Goal: Information Seeking & Learning: Learn about a topic

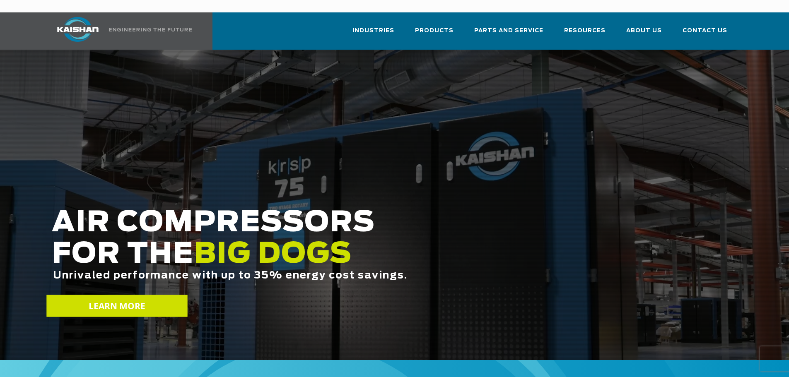
click at [122, 295] on link "LEARN MORE" at bounding box center [116, 306] width 141 height 22
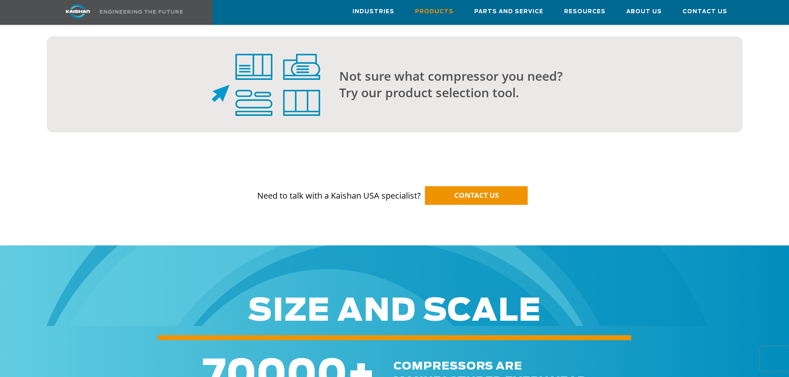
scroll to position [953, 0]
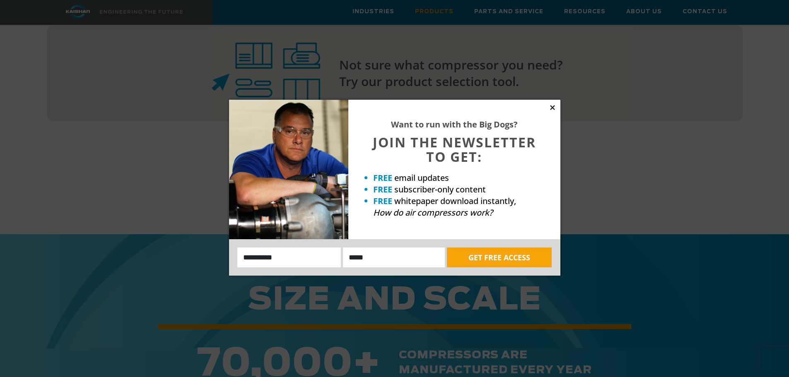
click at [551, 106] on icon at bounding box center [552, 107] width 5 height 5
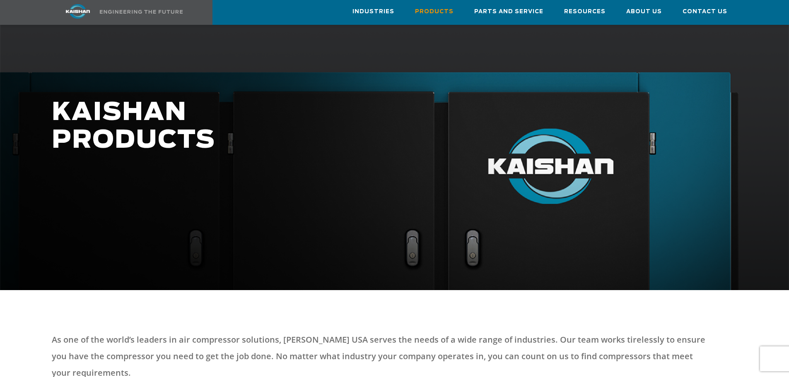
scroll to position [0, 0]
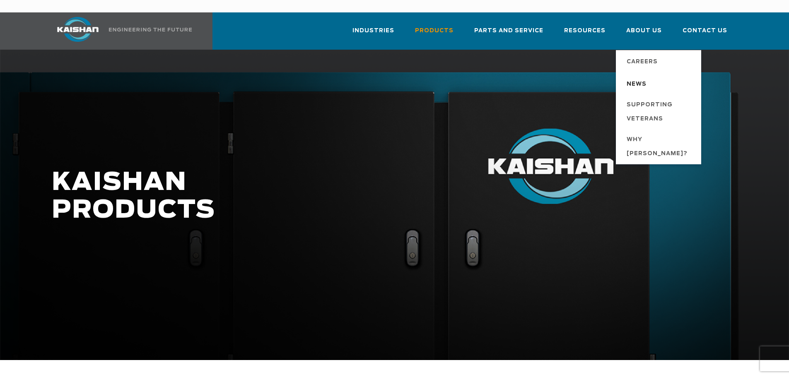
click at [641, 77] on span "News" at bounding box center [637, 84] width 20 height 14
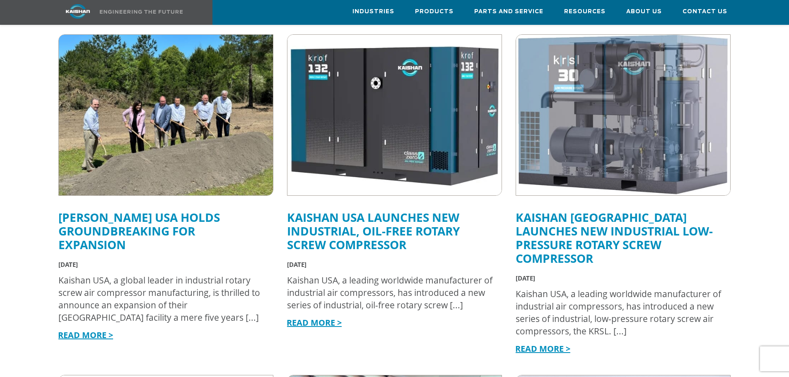
scroll to position [249, 0]
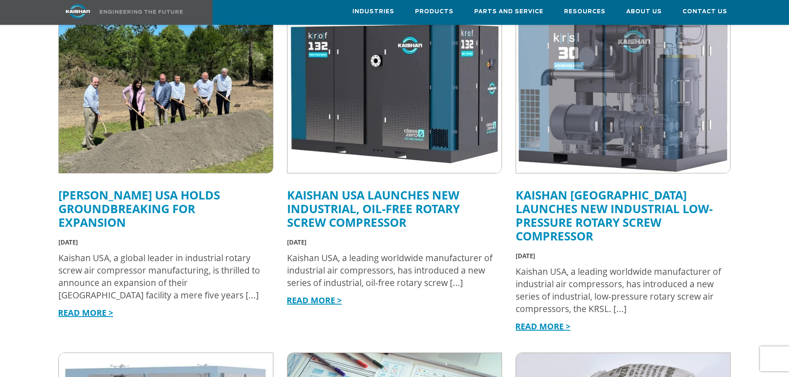
click at [92, 307] on link "READ MORE >" at bounding box center [85, 312] width 55 height 11
click at [99, 307] on link "READ MORE >" at bounding box center [85, 312] width 55 height 11
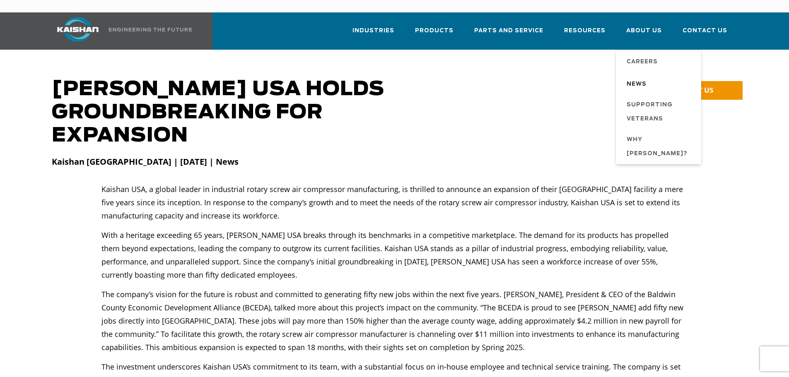
click at [643, 77] on span "News" at bounding box center [637, 84] width 20 height 14
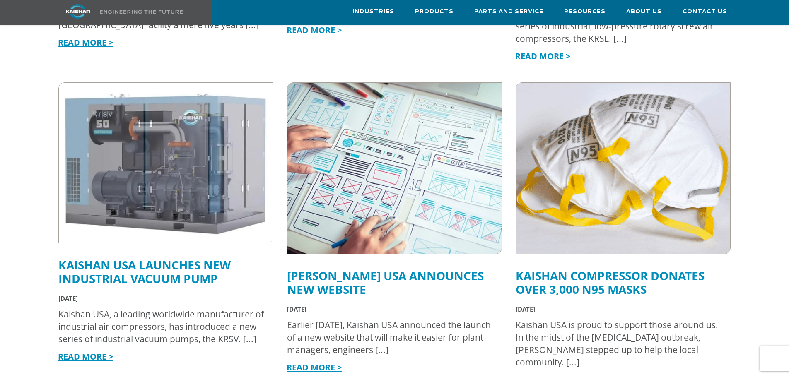
scroll to position [538, 0]
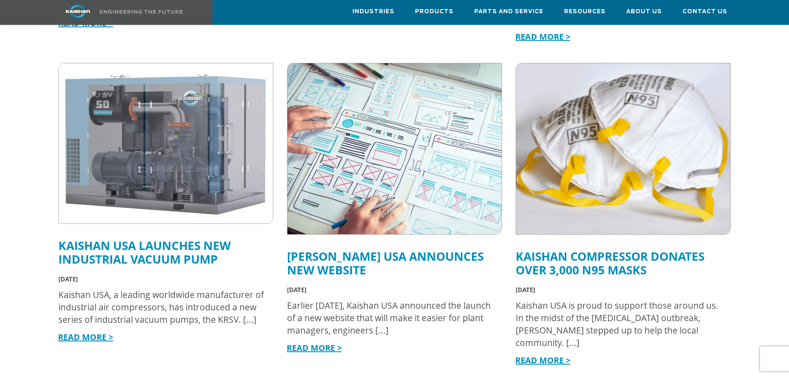
click at [319, 343] on link "READ MORE >" at bounding box center [314, 348] width 55 height 11
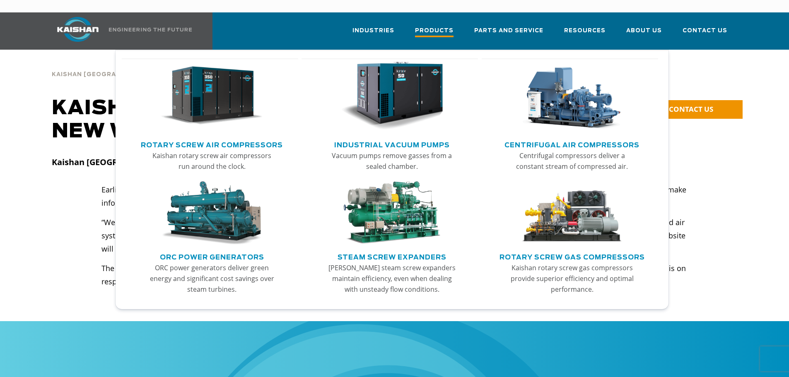
click at [445, 26] on span "Products" at bounding box center [434, 31] width 39 height 11
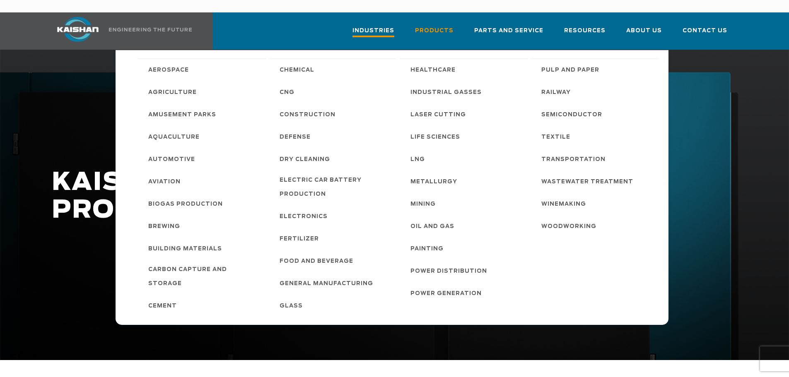
click at [385, 26] on span "Industries" at bounding box center [373, 31] width 42 height 11
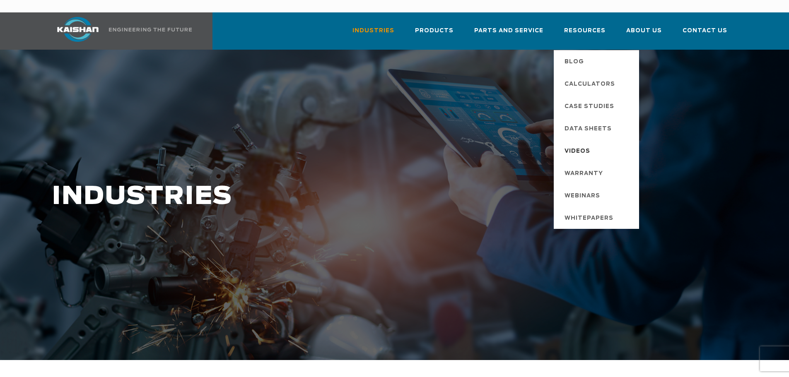
click at [588, 145] on span "Videos" at bounding box center [578, 152] width 26 height 14
